Goal: Book appointment/travel/reservation

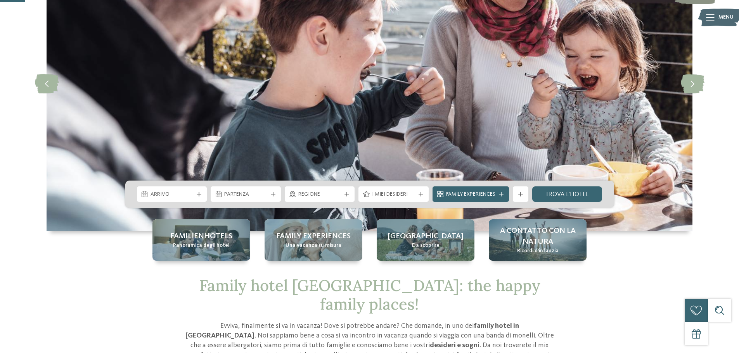
scroll to position [116, 0]
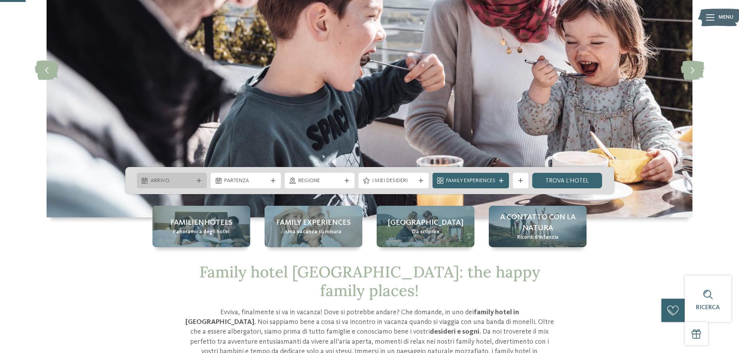
click at [196, 180] on div at bounding box center [199, 180] width 8 height 5
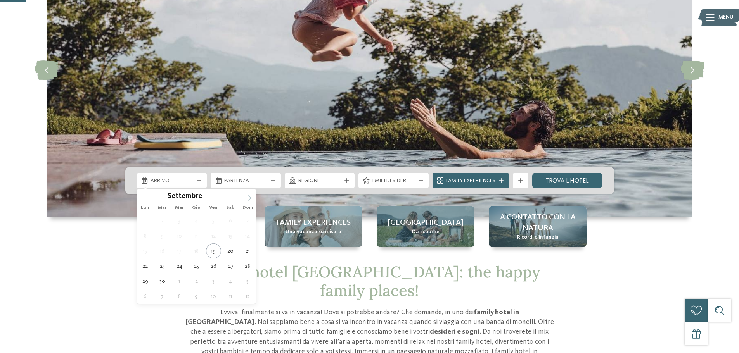
click at [249, 198] on icon at bounding box center [249, 198] width 5 height 5
click at [244, 194] on div at bounding box center [244, 194] width 0 height 0
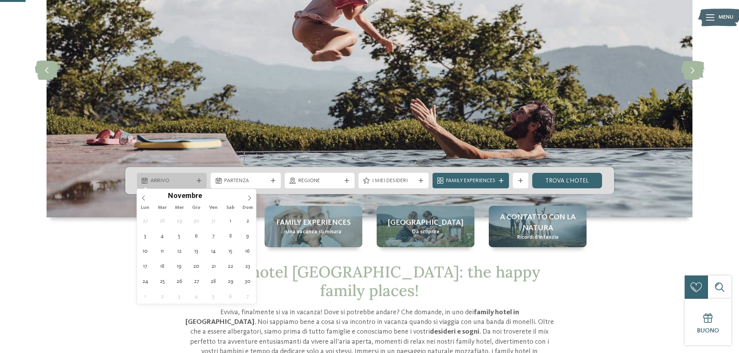
click at [197, 181] on icon at bounding box center [199, 180] width 5 height 5
click at [249, 196] on icon at bounding box center [249, 198] width 5 height 5
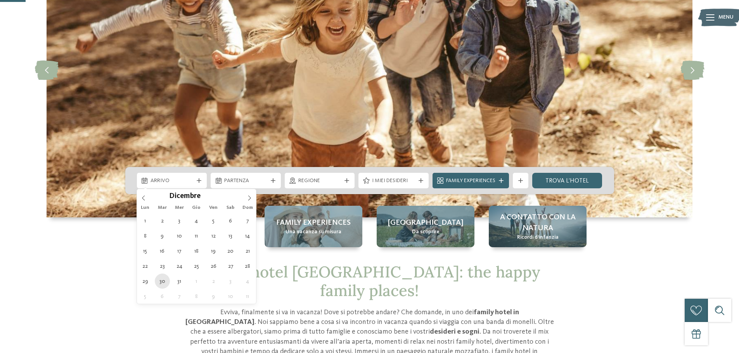
type div "[DATE]"
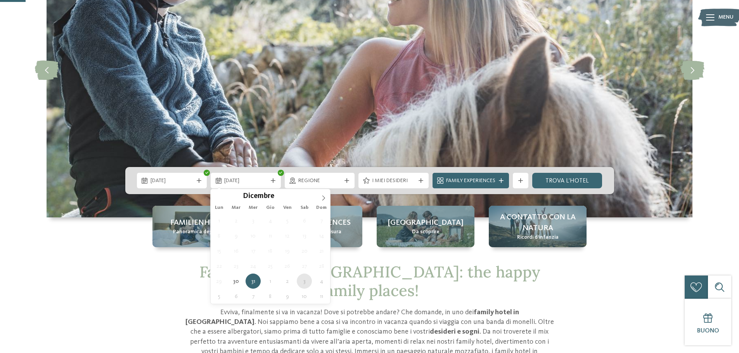
type div "[DATE]"
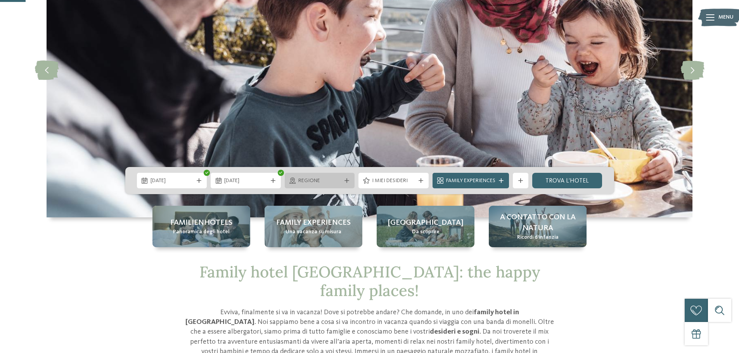
click at [346, 178] on icon at bounding box center [347, 180] width 5 height 5
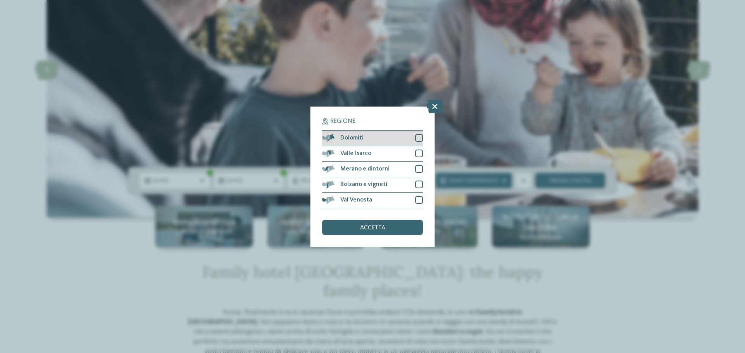
click at [419, 138] on div at bounding box center [419, 138] width 8 height 8
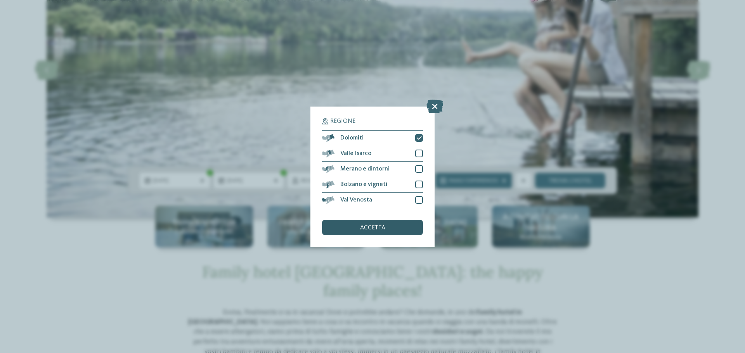
click at [382, 227] on span "accetta" at bounding box center [372, 228] width 25 height 6
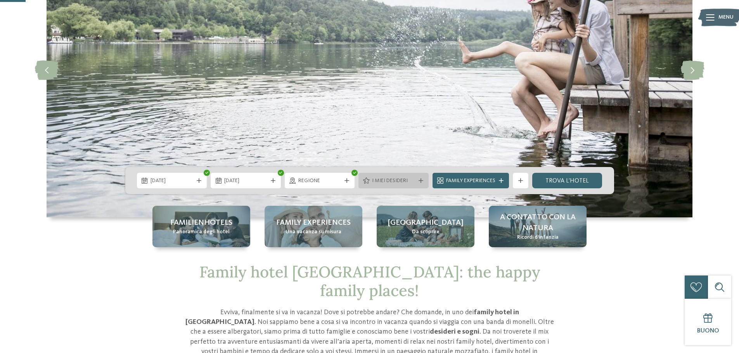
click at [419, 181] on icon at bounding box center [421, 180] width 5 height 5
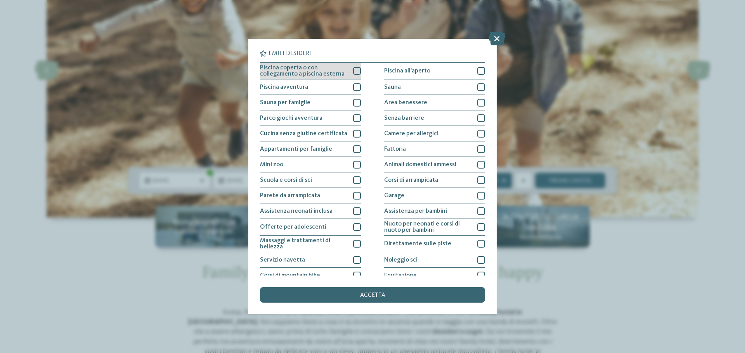
click at [357, 70] on div at bounding box center [357, 71] width 8 height 8
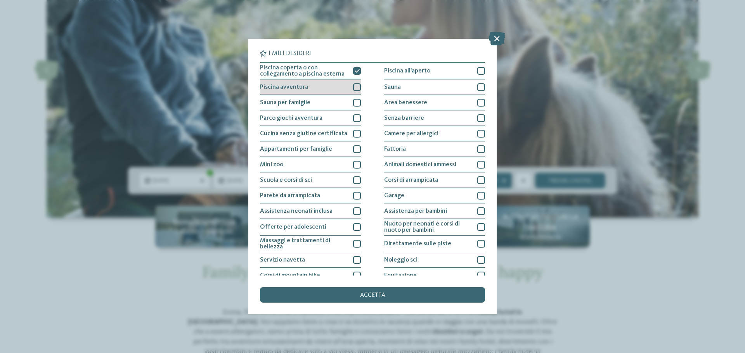
click at [354, 90] on div at bounding box center [357, 87] width 8 height 8
click at [357, 105] on div at bounding box center [357, 103] width 8 height 8
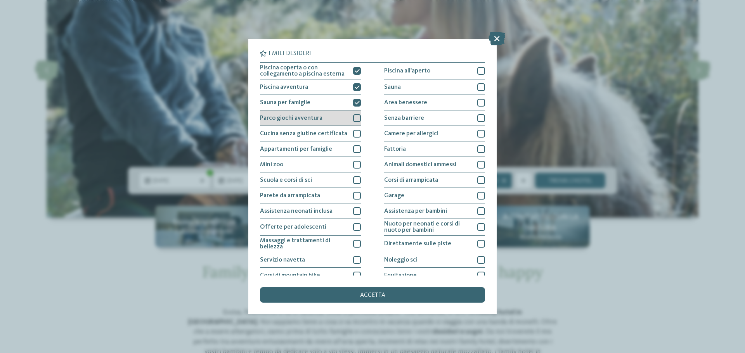
click at [355, 113] on div "Parco giochi avventura" at bounding box center [310, 119] width 101 height 16
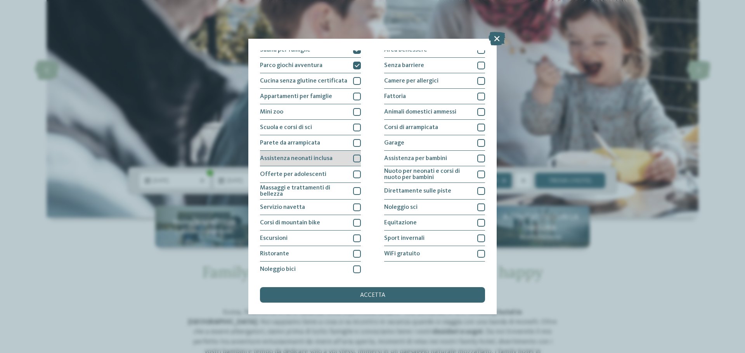
scroll to position [54, 0]
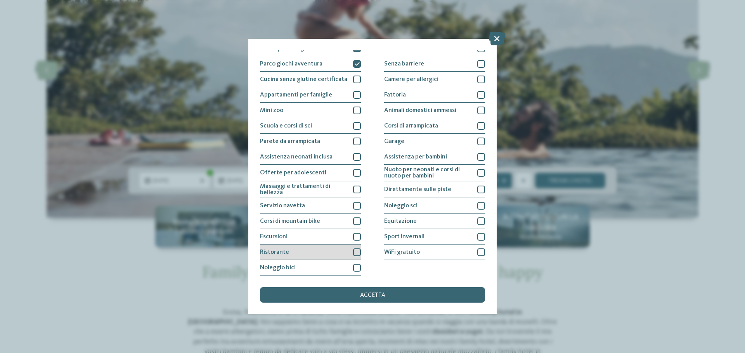
click at [355, 250] on div at bounding box center [357, 253] width 8 height 8
click at [353, 267] on div at bounding box center [357, 268] width 8 height 8
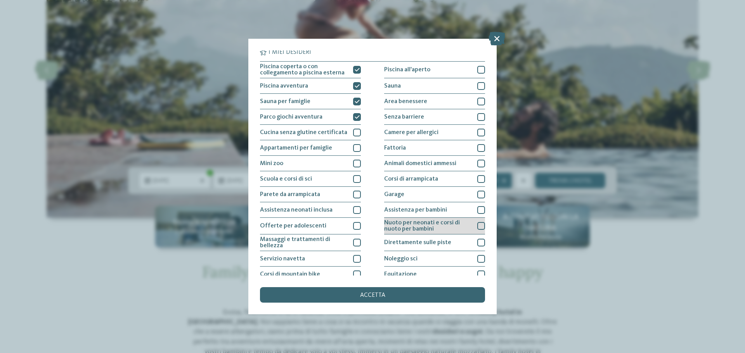
scroll to position [0, 0]
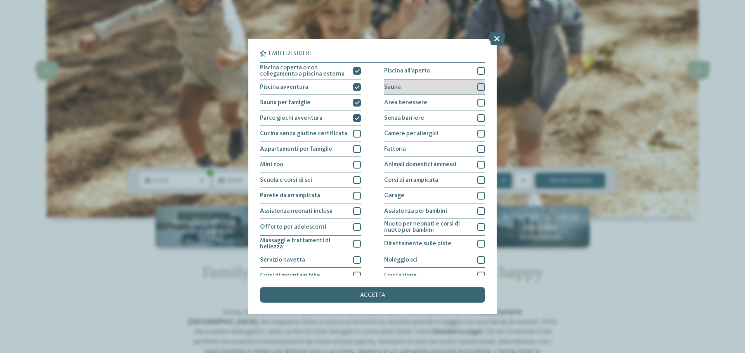
click at [406, 89] on div "Sauna" at bounding box center [434, 88] width 101 height 16
click at [415, 103] on span "Area benessere" at bounding box center [405, 103] width 43 height 6
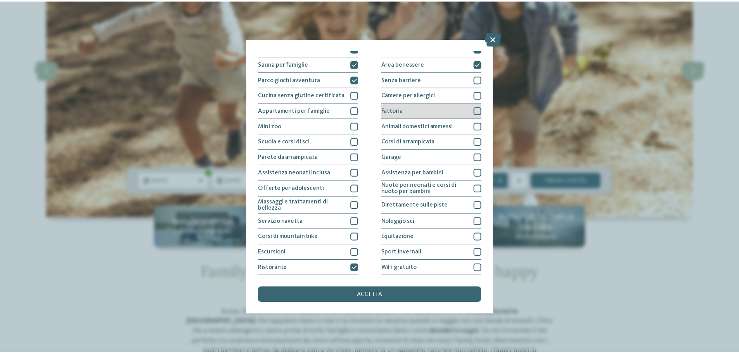
scroll to position [54, 0]
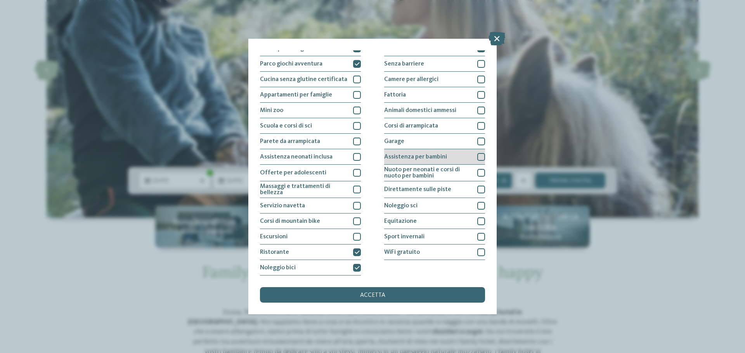
click at [432, 155] on span "Assistenza per bambini" at bounding box center [415, 157] width 63 height 6
click at [433, 172] on span "Nuoto per neonati e corsi di nuoto per bambini" at bounding box center [427, 173] width 87 height 12
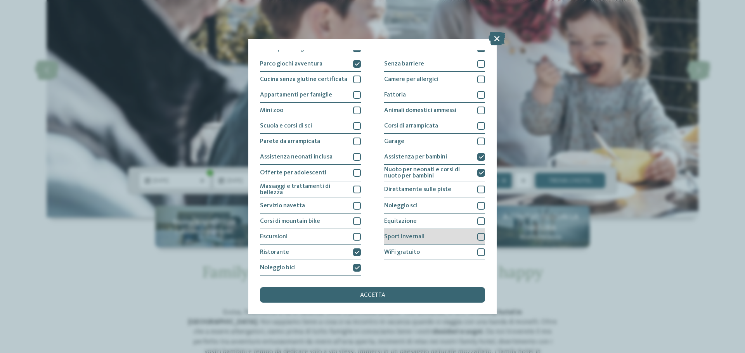
click at [432, 235] on div "Sport invernali" at bounding box center [434, 237] width 101 height 16
click at [431, 250] on div "WiFi gratuito" at bounding box center [434, 253] width 101 height 16
click at [389, 292] on div "accetta" at bounding box center [372, 295] width 225 height 16
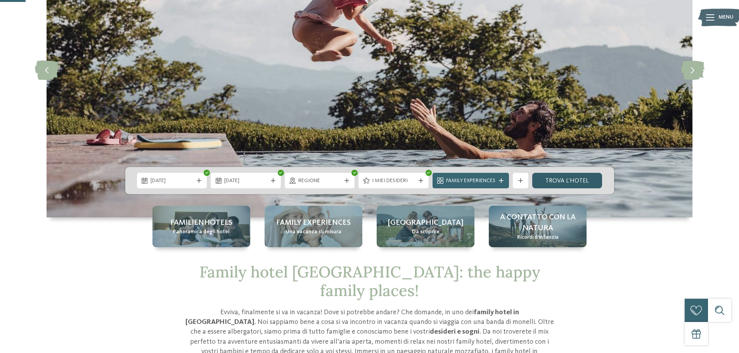
click at [563, 177] on link "trova l’hotel" at bounding box center [567, 181] width 70 height 16
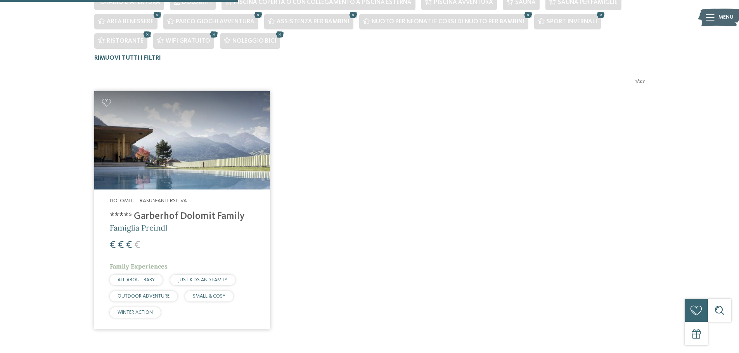
scroll to position [216, 0]
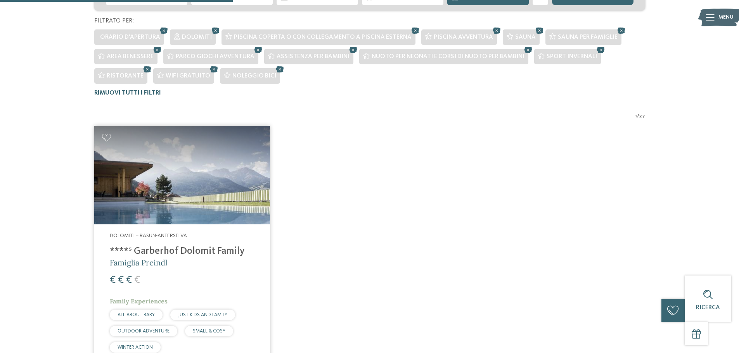
click at [175, 246] on div "Dolomiti – Rasun-Anterselva ****ˢ Garberhof Dolomit Family Famiglia Preindl € €…" at bounding box center [182, 295] width 176 height 140
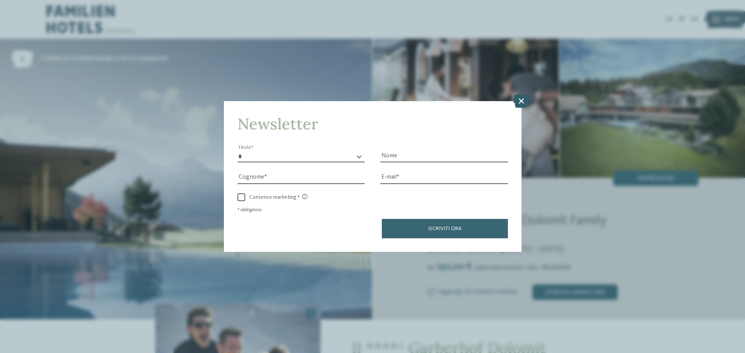
click at [522, 102] on icon at bounding box center [521, 101] width 17 height 14
